Goal: Entertainment & Leisure: Consume media (video, audio)

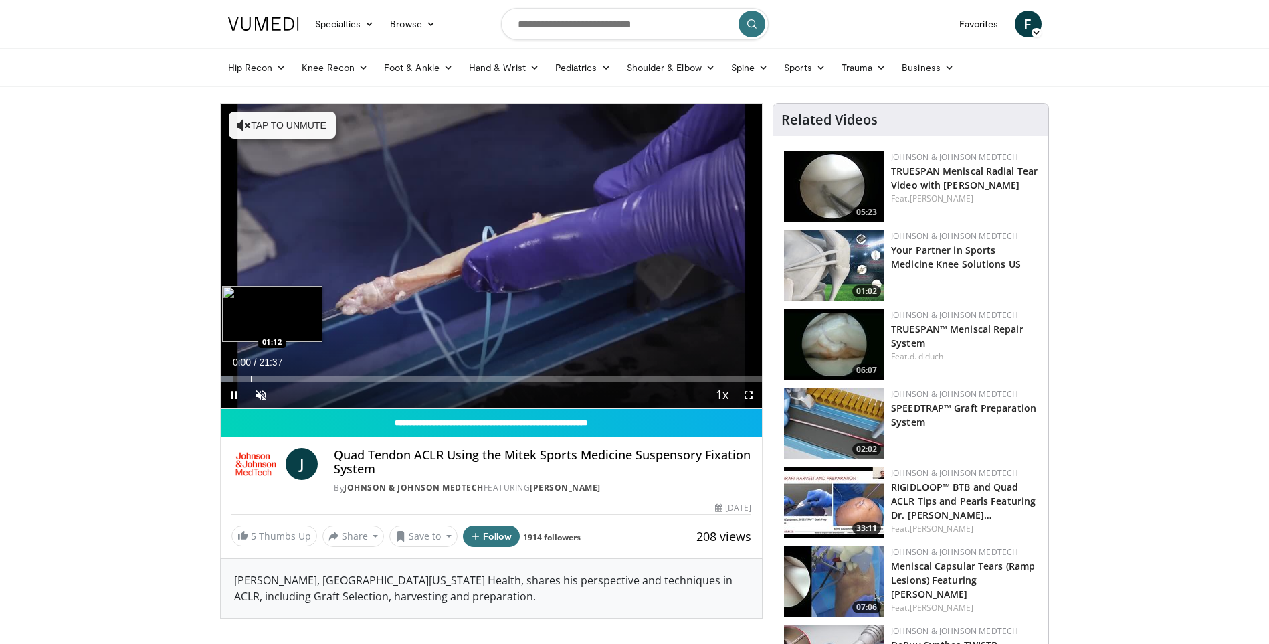
click at [251, 378] on div "Progress Bar" at bounding box center [251, 378] width 1 height 5
click at [280, 379] on div "Progress Bar" at bounding box center [280, 378] width 1 height 5
click at [291, 378] on div "Progress Bar" at bounding box center [291, 378] width 1 height 5
click at [296, 378] on div "Progress Bar" at bounding box center [294, 378] width 1 height 5
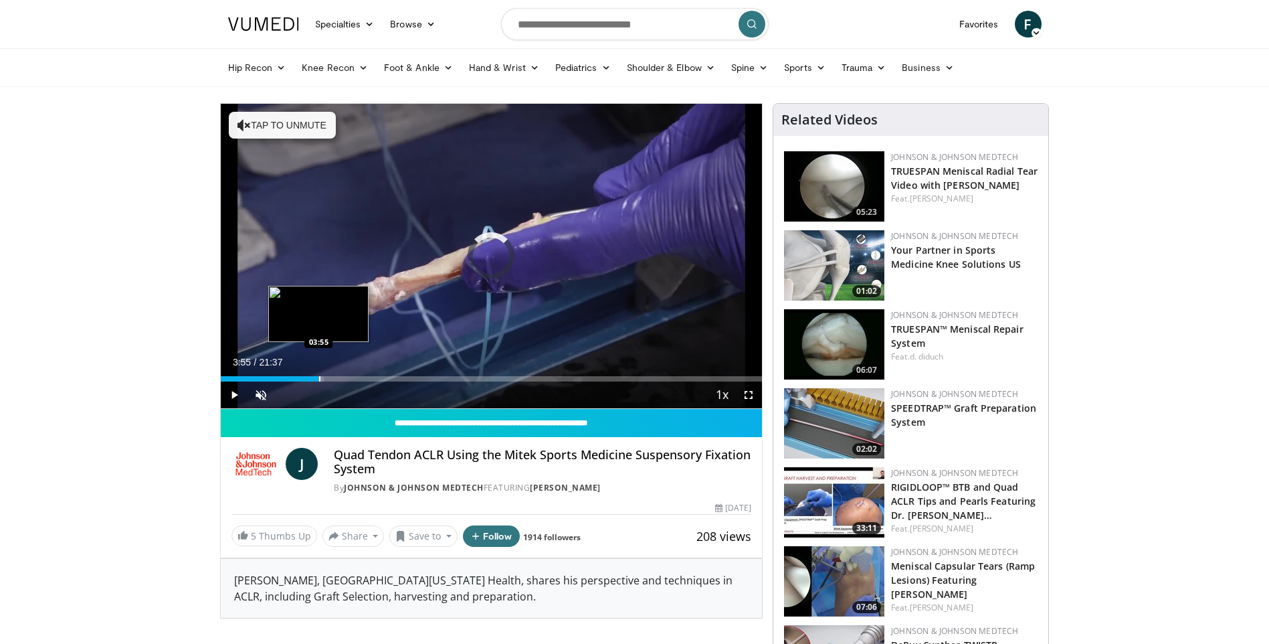
click at [320, 379] on div "Progress Bar" at bounding box center [319, 378] width 1 height 5
click at [334, 377] on div "Progress Bar" at bounding box center [334, 378] width 1 height 5
click at [357, 377] on div "Progress Bar" at bounding box center [357, 378] width 1 height 5
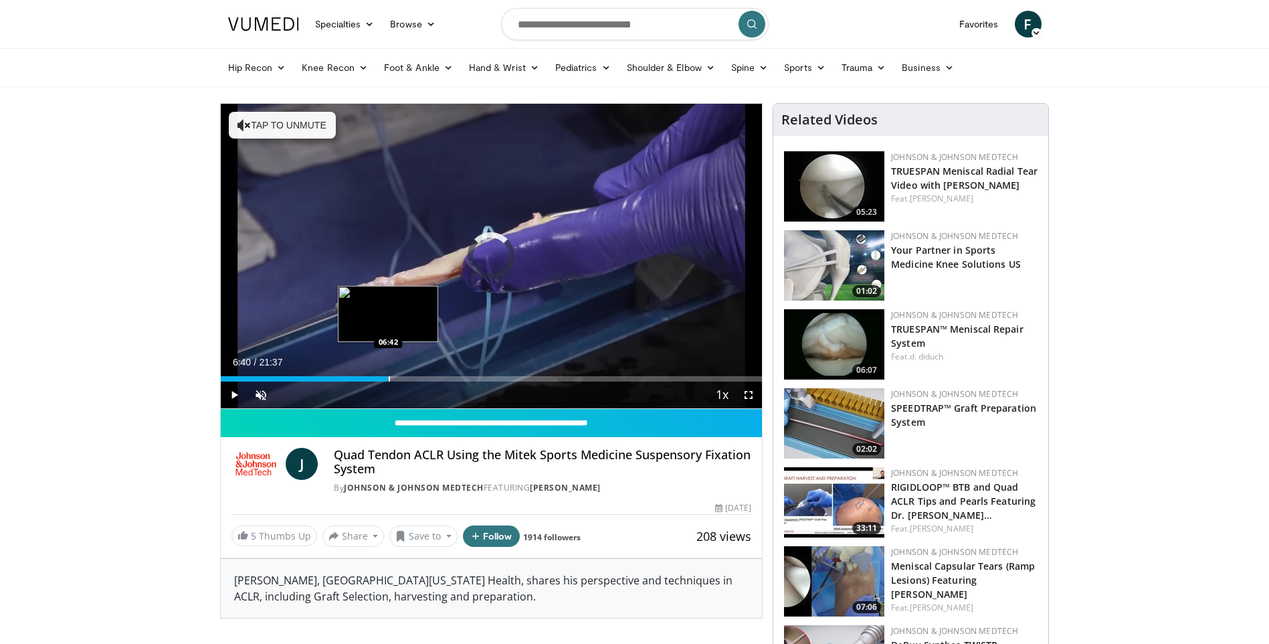
click at [389, 377] on div "Progress Bar" at bounding box center [389, 378] width 1 height 5
click at [439, 379] on div "Progress Bar" at bounding box center [438, 378] width 1 height 5
